Goal: Navigation & Orientation: Find specific page/section

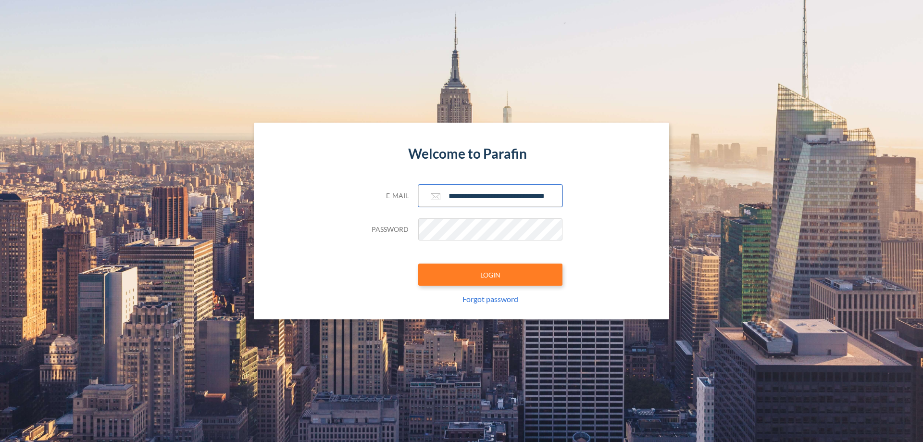
scroll to position [0, 15]
type input "**********"
click at [490, 274] on button "LOGIN" at bounding box center [490, 274] width 144 height 22
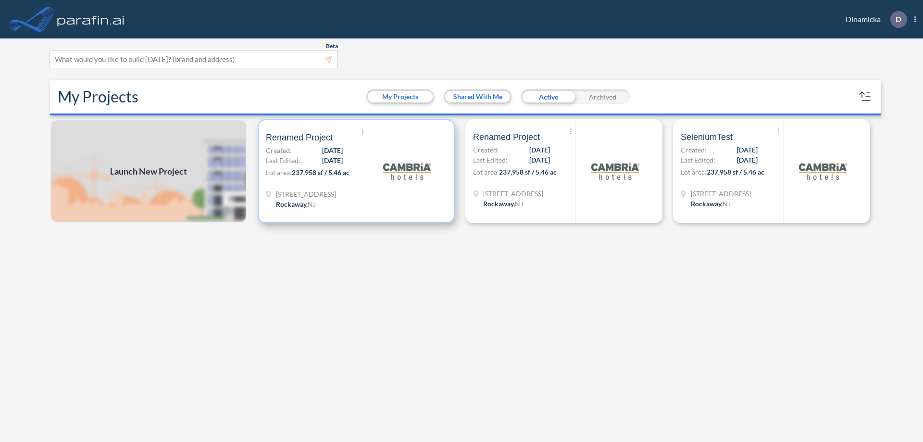
scroll to position [2, 0]
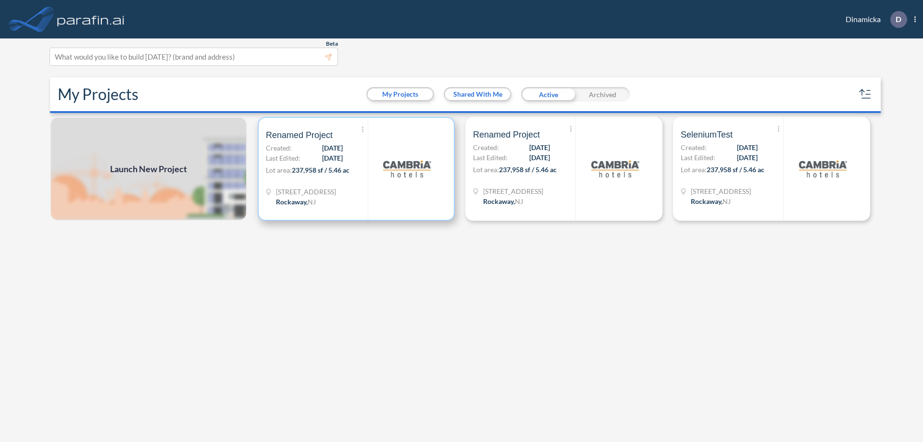
click at [356, 169] on p "Lot area: 237,958 sf / 5.46 ac" at bounding box center [317, 172] width 102 height 14
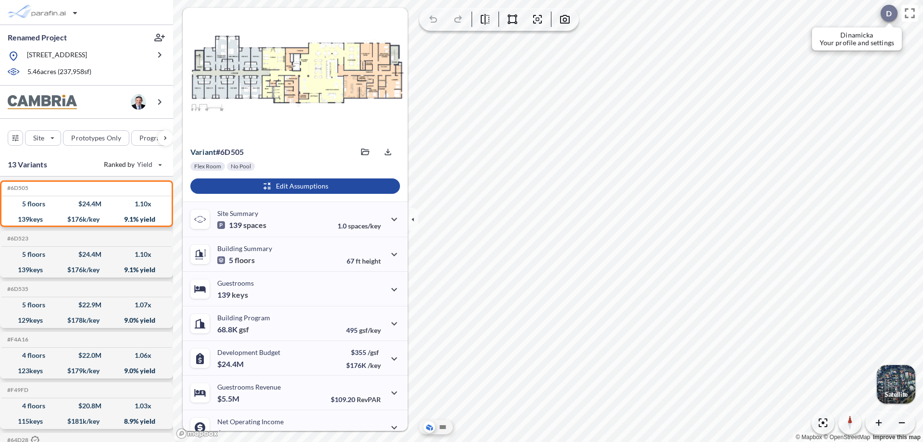
click at [884, 13] on div at bounding box center [889, 13] width 17 height 17
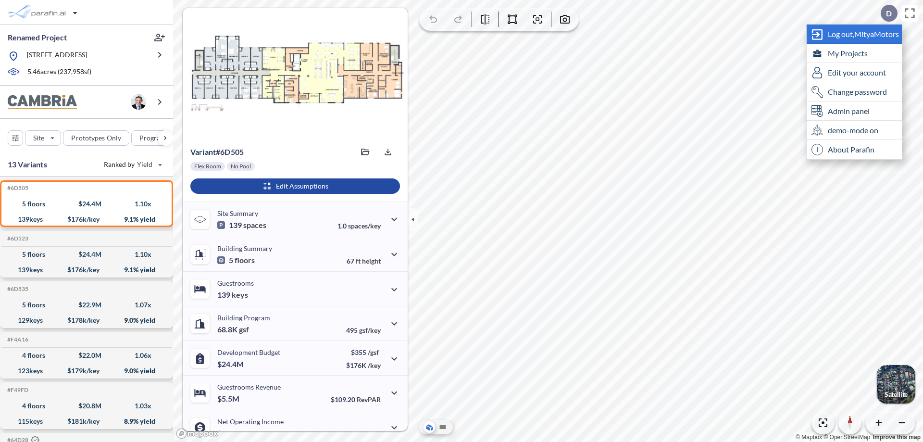
click at [864, 34] on span "Log out, MityaMotors" at bounding box center [863, 34] width 71 height 10
